Goal: Information Seeking & Learning: Learn about a topic

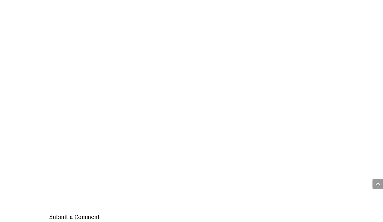
scroll to position [5439, 0]
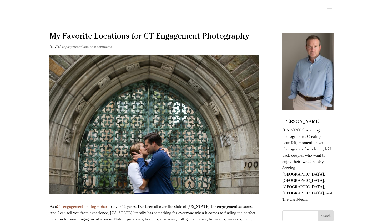
click at [90, 48] on link "planning" at bounding box center [86, 47] width 13 height 4
click at [90, 208] on link "CT engagement photographer" at bounding box center [82, 206] width 50 height 5
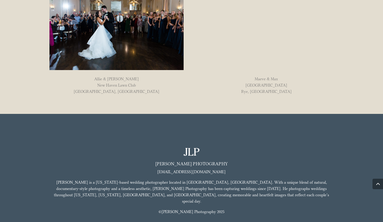
scroll to position [536, 0]
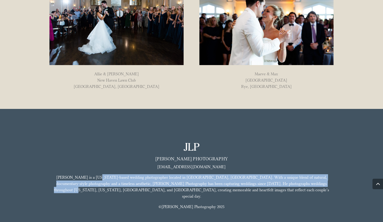
drag, startPoint x: 91, startPoint y: 177, endPoint x: 296, endPoint y: 186, distance: 205.2
click at [296, 186] on p "Jeff Lundstrom is a Connecticut-based wedding photographer located in Fairfield…" at bounding box center [191, 189] width 284 height 29
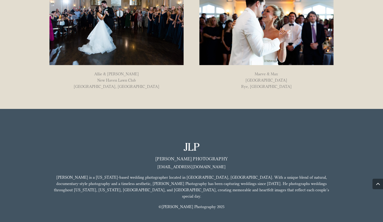
drag, startPoint x: 284, startPoint y: 196, endPoint x: 266, endPoint y: 185, distance: 20.6
click at [284, 196] on p "Jeff Lundstrom is a Connecticut-based wedding photographer located in Fairfield…" at bounding box center [191, 189] width 284 height 29
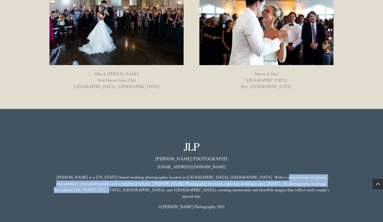
drag, startPoint x: 247, startPoint y: 178, endPoint x: 324, endPoint y: 186, distance: 77.7
click at [324, 186] on p "Jeff Lundstrom is a Connecticut-based wedding photographer located in Fairfield…" at bounding box center [191, 189] width 284 height 29
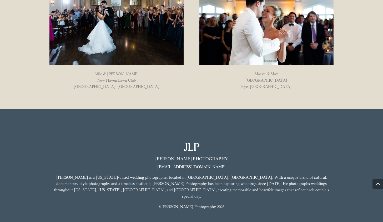
click at [295, 188] on p "Jeff Lundstrom is a Connecticut-based wedding photographer located in Fairfield…" at bounding box center [191, 189] width 284 height 29
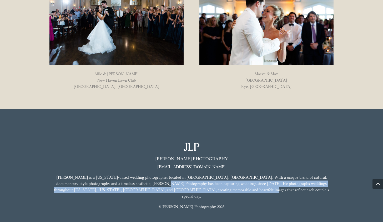
drag, startPoint x: 122, startPoint y: 185, endPoint x: 282, endPoint y: 188, distance: 160.1
click at [282, 188] on p "Jeff Lundstrom is a Connecticut-based wedding photographer located in Fairfield…" at bounding box center [191, 189] width 284 height 29
click at [281, 192] on p "Jeff Lundstrom is a Connecticut-based wedding photographer located in Fairfield…" at bounding box center [191, 189] width 284 height 29
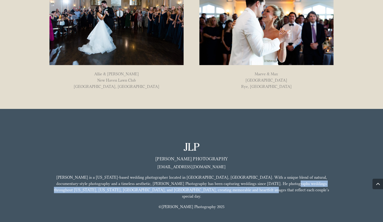
drag, startPoint x: 245, startPoint y: 185, endPoint x: 278, endPoint y: 192, distance: 33.3
click at [278, 192] on p "Jeff Lundstrom is a Connecticut-based wedding photographer located in Fairfield…" at bounding box center [191, 189] width 284 height 29
drag, startPoint x: 170, startPoint y: 192, endPoint x: 275, endPoint y: 195, distance: 104.9
click at [275, 195] on p "Jeff Lundstrom is a Connecticut-based wedding photographer located in Fairfield…" at bounding box center [191, 189] width 284 height 29
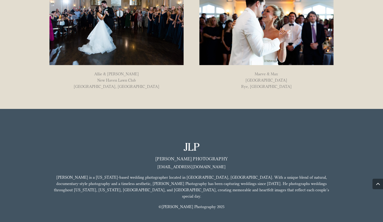
click at [275, 195] on p "Jeff Lundstrom is a Connecticut-based wedding photographer located in Fairfield…" at bounding box center [191, 189] width 284 height 29
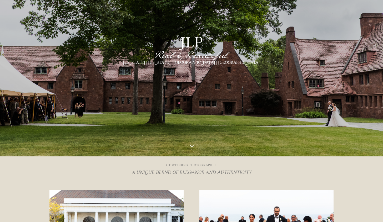
scroll to position [0, 0]
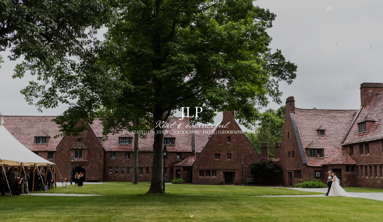
click at [333, 7] on header at bounding box center [191, 9] width 383 height 18
click at [331, 8] on span at bounding box center [329, 9] width 8 height 8
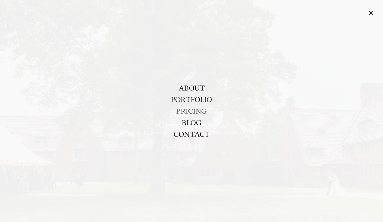
click at [193, 110] on link "PRICING" at bounding box center [191, 111] width 30 height 12
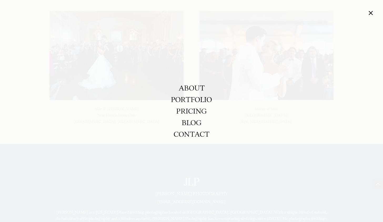
scroll to position [545, 0]
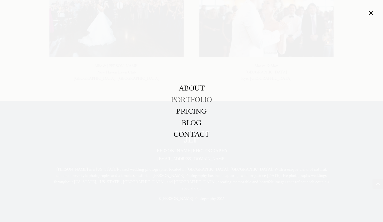
click at [194, 101] on link "PORTFOLIO" at bounding box center [191, 100] width 41 height 12
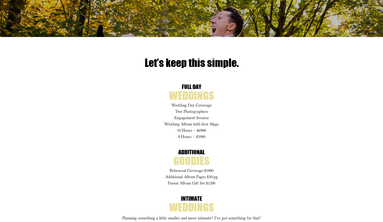
scroll to position [192, 0]
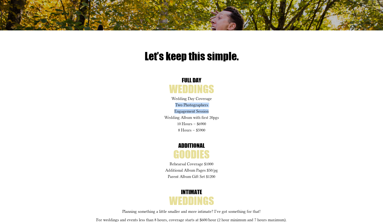
drag, startPoint x: 171, startPoint y: 101, endPoint x: 221, endPoint y: 114, distance: 52.1
click at [219, 111] on div "full day weddings Wedding Day Coverage Two Photographers Engagement Session Wed…" at bounding box center [191, 105] width 284 height 52
click at [222, 115] on p "Engagement Session" at bounding box center [191, 113] width 284 height 6
drag, startPoint x: 170, startPoint y: 116, endPoint x: 232, endPoint y: 129, distance: 63.1
click at [232, 128] on div "full day weddings Wedding Day Coverage Two Photographers Engagement Session Wed…" at bounding box center [191, 105] width 284 height 52
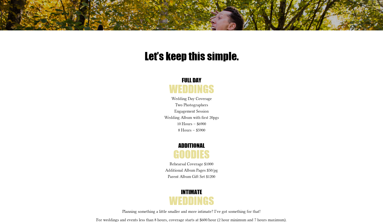
click at [232, 133] on div "full day weddings Wedding Day Coverage Two Photographers Engagement Session Wed…" at bounding box center [191, 187] width 284 height 216
drag, startPoint x: 174, startPoint y: 130, endPoint x: 216, endPoint y: 130, distance: 42.1
click at [215, 130] on p "8 Hours – $5900" at bounding box center [191, 130] width 284 height 2
click at [217, 131] on p "8 Hours – $5900" at bounding box center [191, 130] width 284 height 2
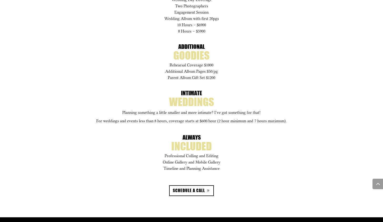
scroll to position [291, 0]
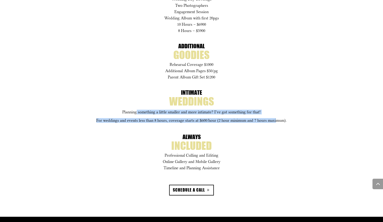
drag, startPoint x: 136, startPoint y: 112, endPoint x: 277, endPoint y: 122, distance: 140.7
click at [277, 122] on div "intimate weddings Planning something a little smaller and more intimate? I’ve g…" at bounding box center [191, 106] width 284 height 31
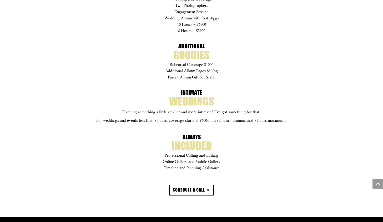
click at [285, 127] on div "full day weddings Wedding Day Coverage Two Photographers Engagement Session Wed…" at bounding box center [191, 87] width 284 height 216
drag, startPoint x: 132, startPoint y: 119, endPoint x: 285, endPoint y: 124, distance: 153.0
click at [285, 124] on div "full day weddings Wedding Day Coverage Two Photographers Engagement Session Wed…" at bounding box center [191, 87] width 284 height 216
click at [289, 127] on div "full day weddings Wedding Day Coverage Two Photographers Engagement Session Wed…" at bounding box center [191, 87] width 284 height 216
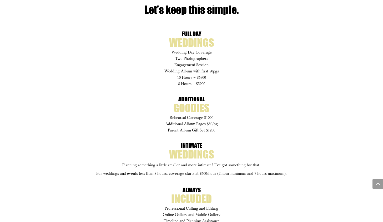
scroll to position [232, 0]
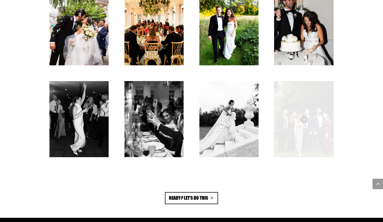
scroll to position [1146, 0]
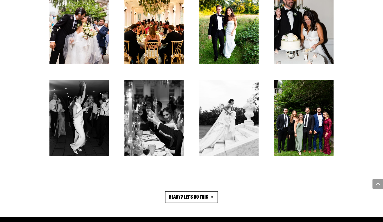
click at [200, 196] on link "ready? Let's do this" at bounding box center [191, 197] width 53 height 12
